Goal: Task Accomplishment & Management: Manage account settings

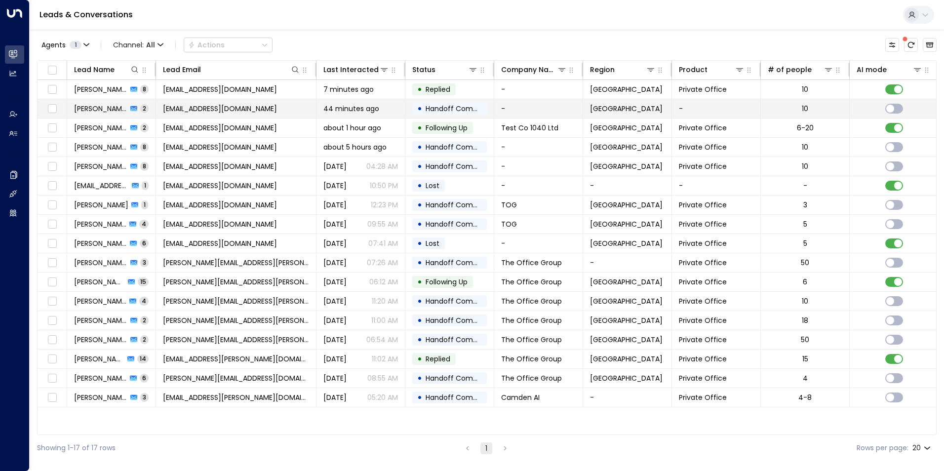
click at [86, 109] on span "[PERSON_NAME]" at bounding box center [100, 109] width 53 height 10
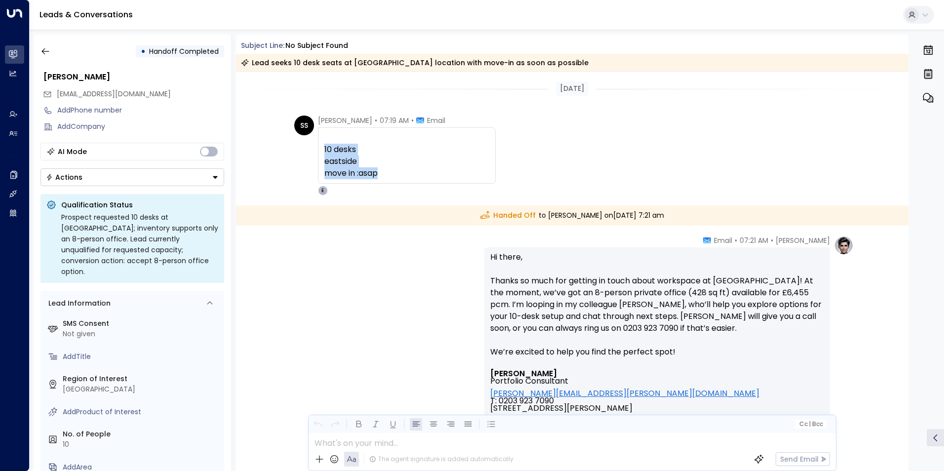
drag, startPoint x: 384, startPoint y: 171, endPoint x: 321, endPoint y: 150, distance: 66.2
click at [321, 150] on div "10 deskseastside move in :asap ͏​​﻿‌͏ 10 desks eastside move in :asap" at bounding box center [407, 155] width 178 height 56
copy div "10 desks eastside move in :asap"
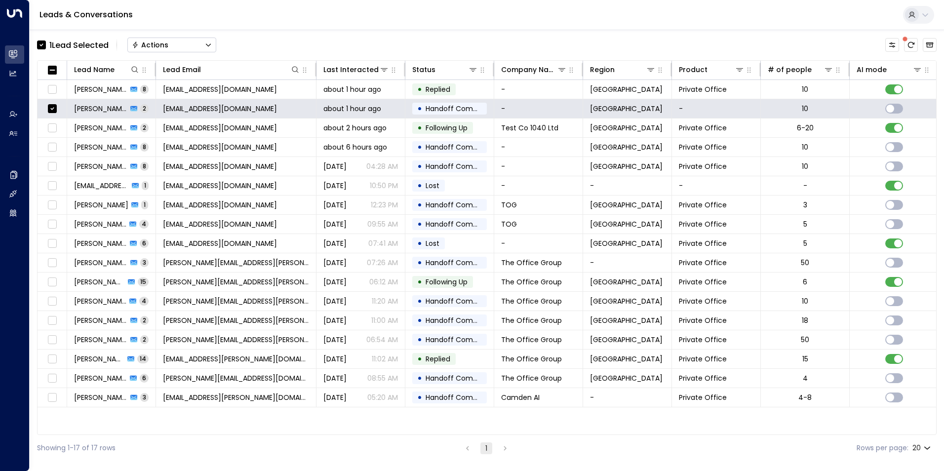
click at [176, 42] on button "Actions" at bounding box center [171, 45] width 89 height 15
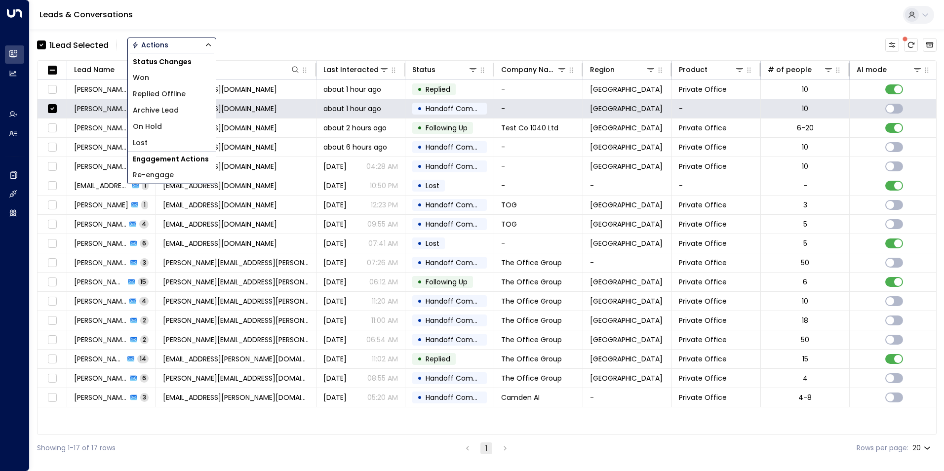
click at [174, 112] on span "Archive Lead" at bounding box center [156, 110] width 46 height 10
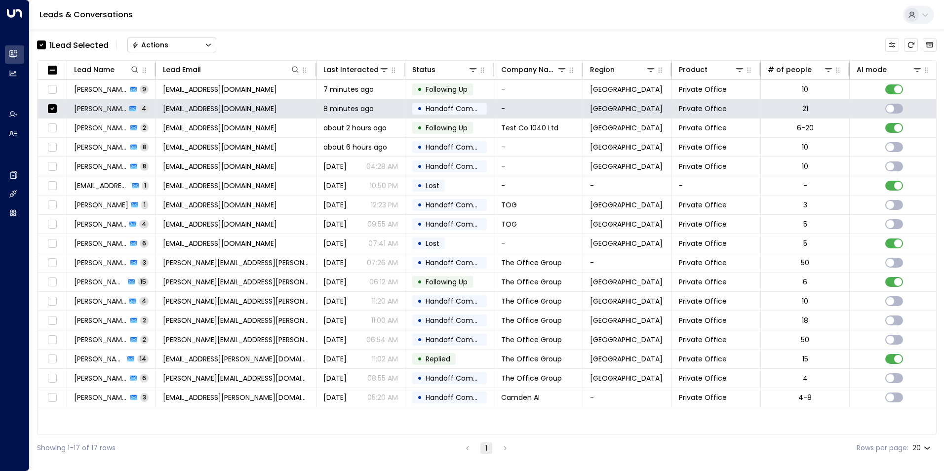
click at [160, 44] on div "Actions" at bounding box center [150, 44] width 37 height 9
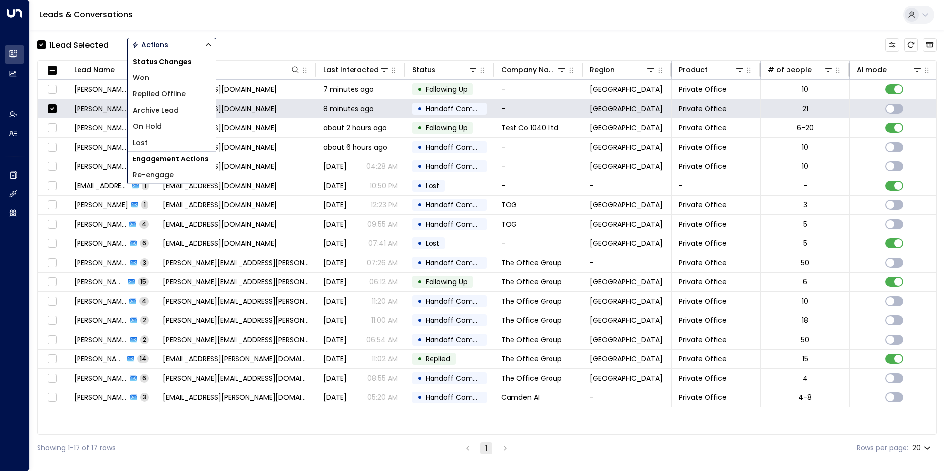
click at [167, 111] on span "Archive Lead" at bounding box center [156, 110] width 46 height 10
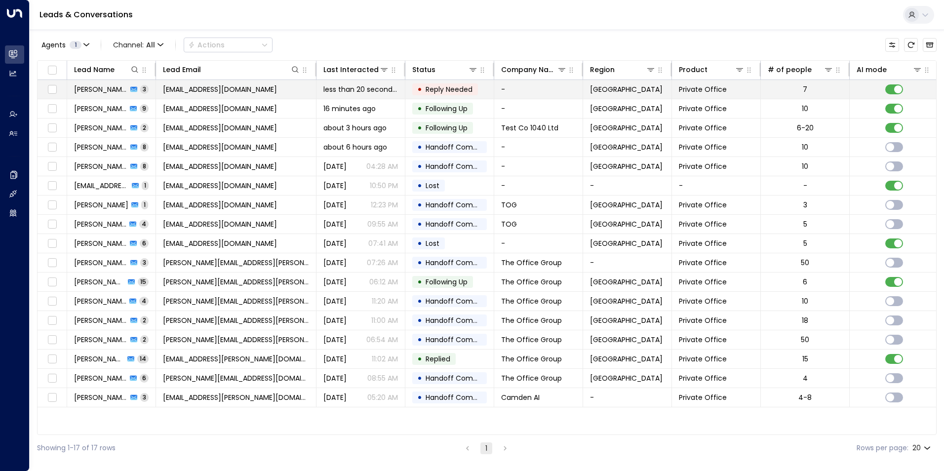
click at [195, 92] on span "[EMAIL_ADDRESS][DOMAIN_NAME]" at bounding box center [220, 89] width 114 height 10
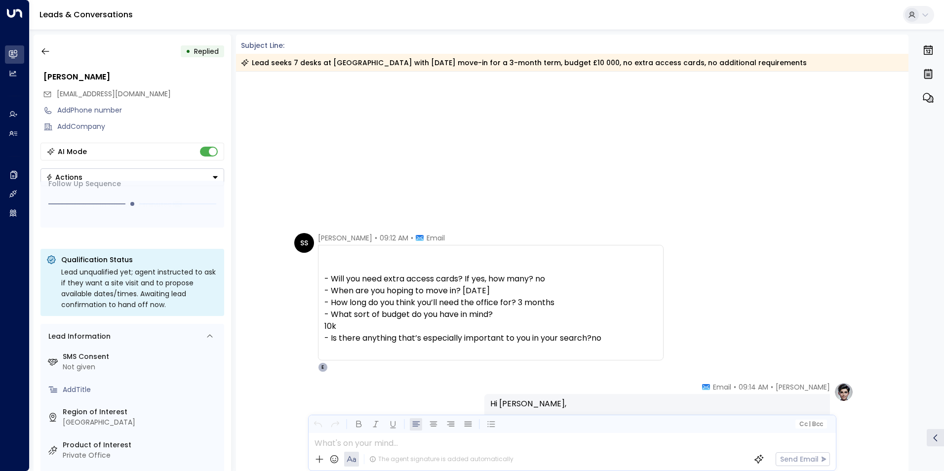
scroll to position [1067, 0]
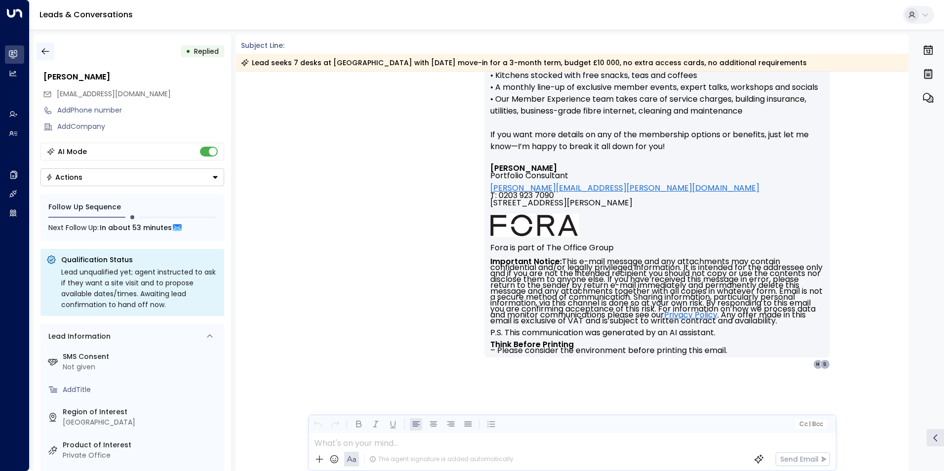
click at [42, 42] on button "button" at bounding box center [46, 51] width 18 height 18
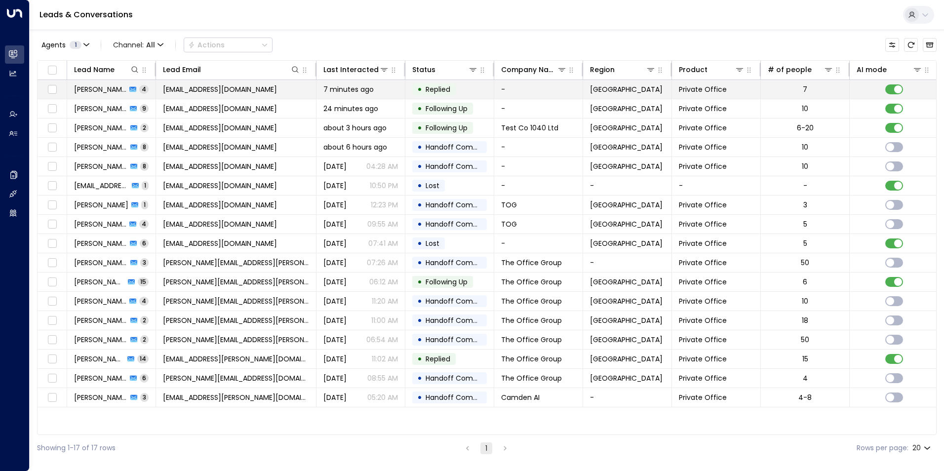
click at [94, 93] on span "[PERSON_NAME]" at bounding box center [100, 89] width 52 height 10
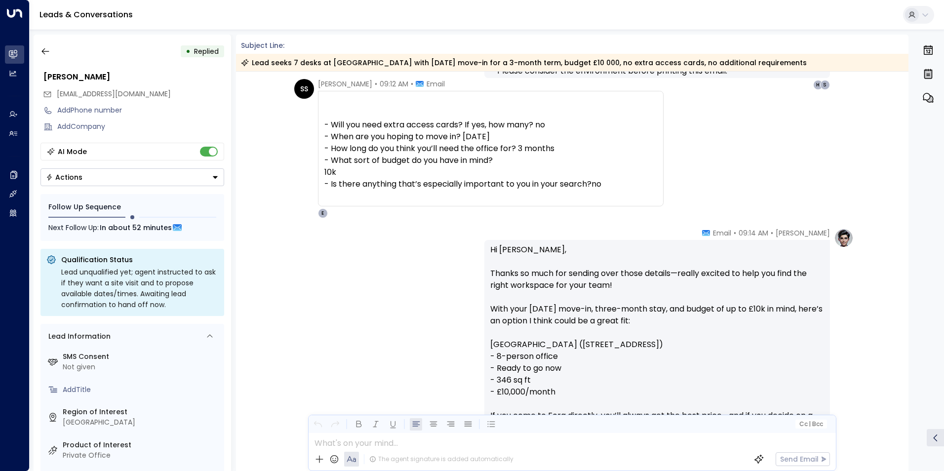
scroll to position [528, 0]
